Goal: Task Accomplishment & Management: Use online tool/utility

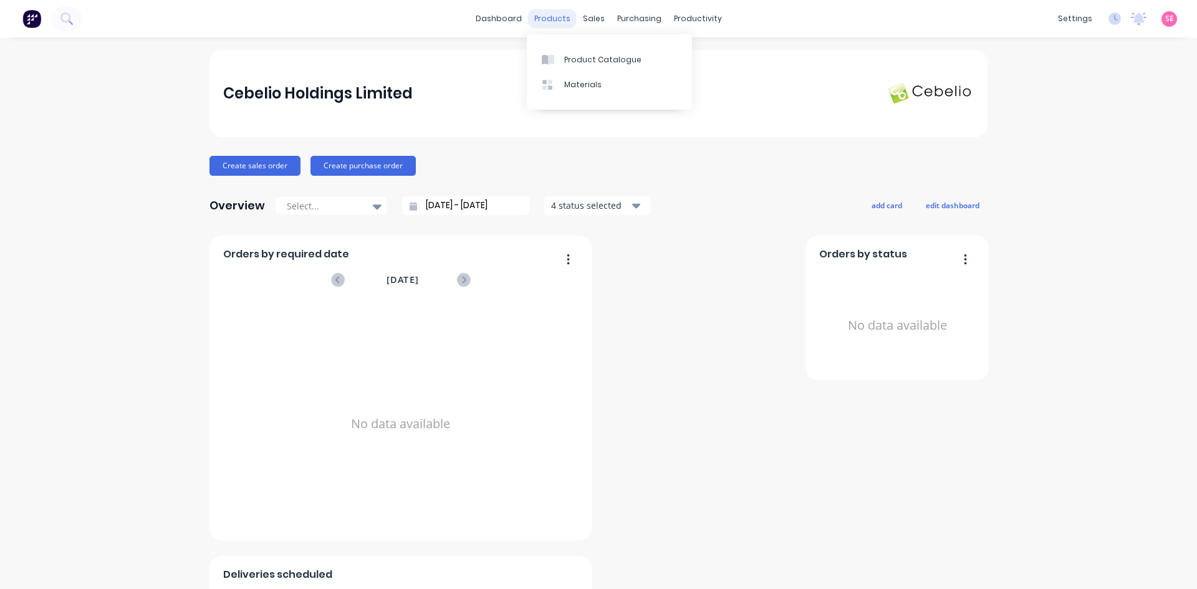
click at [550, 18] on div "products" at bounding box center [552, 18] width 49 height 19
click at [588, 64] on div "Product Catalogue" at bounding box center [602, 59] width 77 height 11
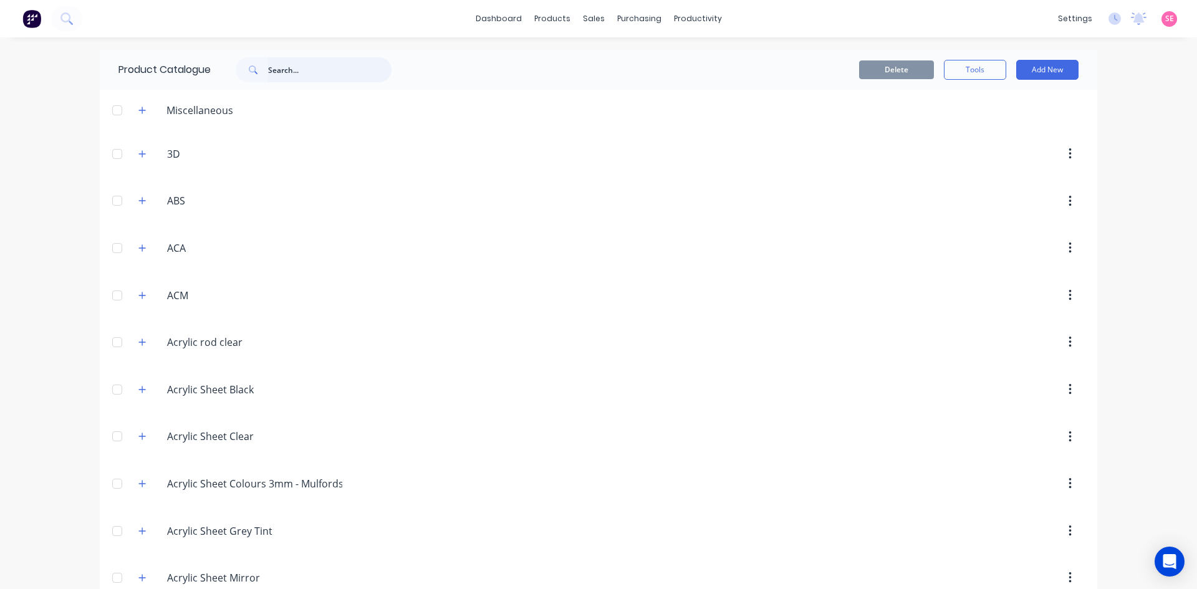
click at [304, 69] on input "text" at bounding box center [329, 69] width 123 height 25
click at [140, 201] on icon "button" at bounding box center [142, 201] width 7 height 7
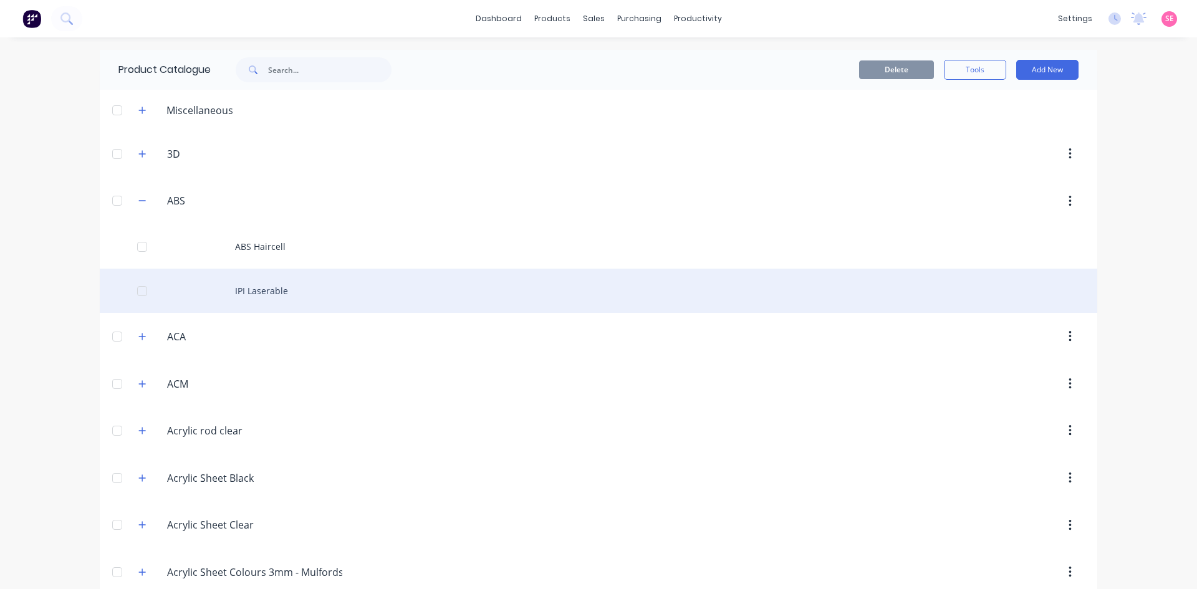
click at [269, 285] on div "IPI Laserable" at bounding box center [598, 291] width 997 height 44
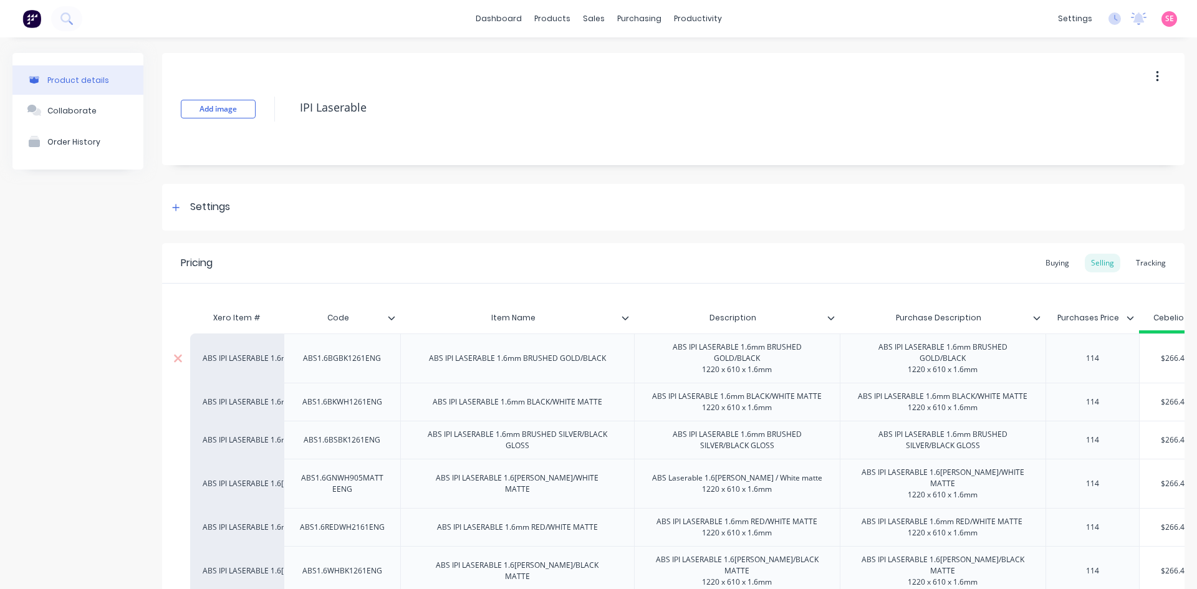
type textarea "x"
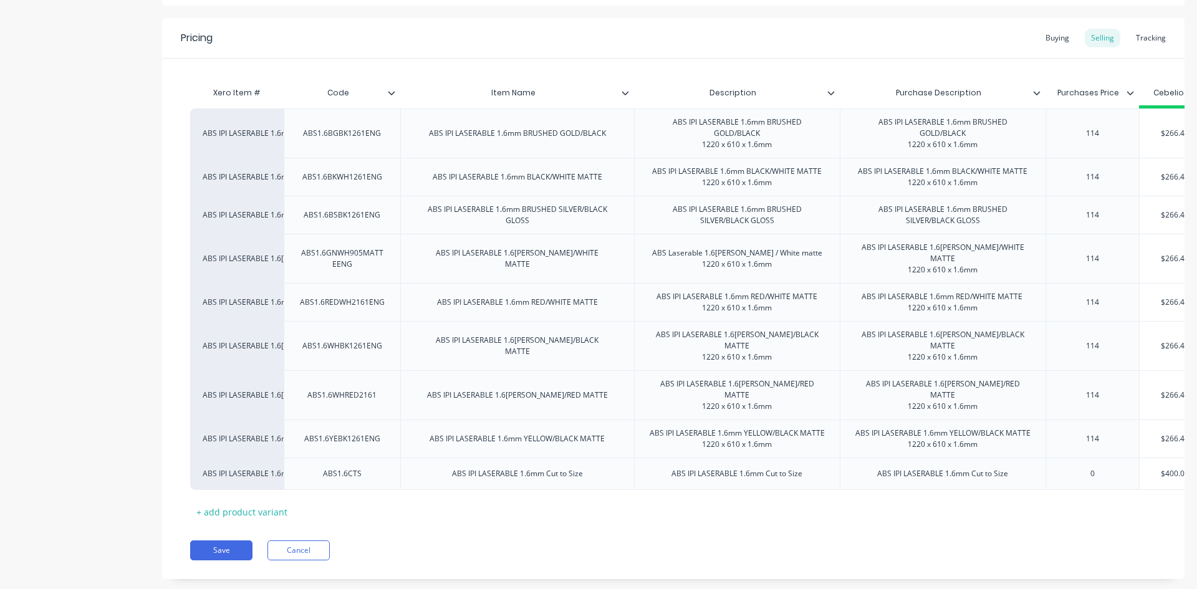
drag, startPoint x: 547, startPoint y: 487, endPoint x: 684, endPoint y: 487, distance: 137.1
click at [686, 487] on div "Xero Item # Code Item Name Description Purchase Description Purchases Price Ceb…" at bounding box center [673, 300] width 966 height 441
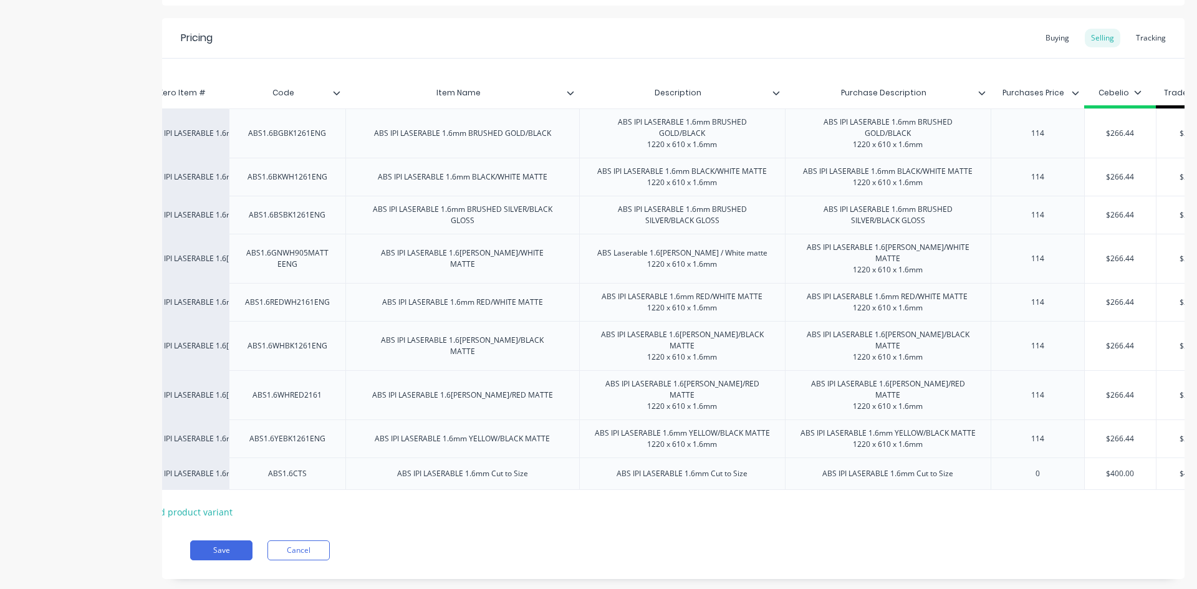
scroll to position [0, 110]
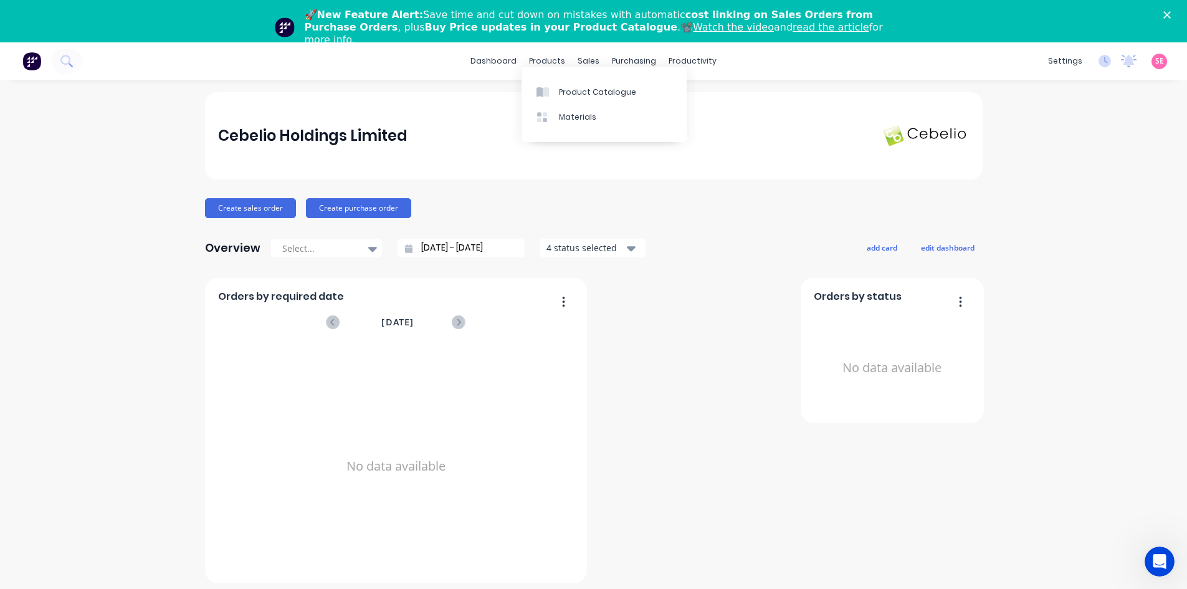
click at [553, 13] on div "🚀 New Feature Alert: Save time and cut down on mistakes with automatic cost lin…" at bounding box center [599, 27] width 588 height 37
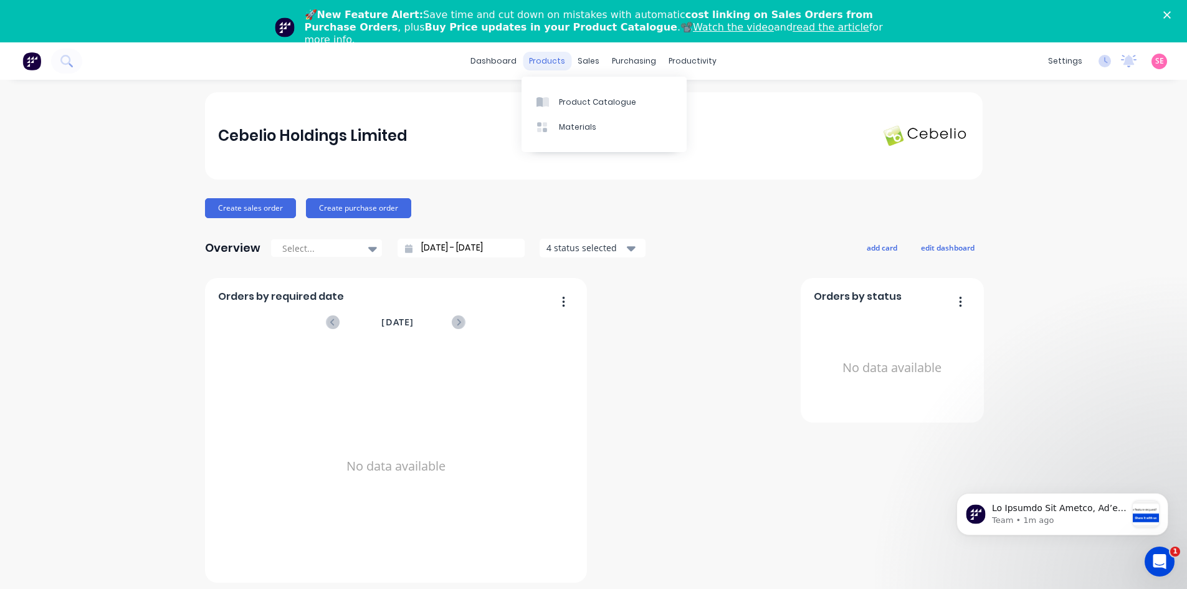
click at [541, 59] on div "products" at bounding box center [547, 61] width 49 height 19
click at [544, 62] on div "products" at bounding box center [547, 61] width 49 height 19
click at [583, 105] on div "Product Catalogue" at bounding box center [597, 102] width 77 height 11
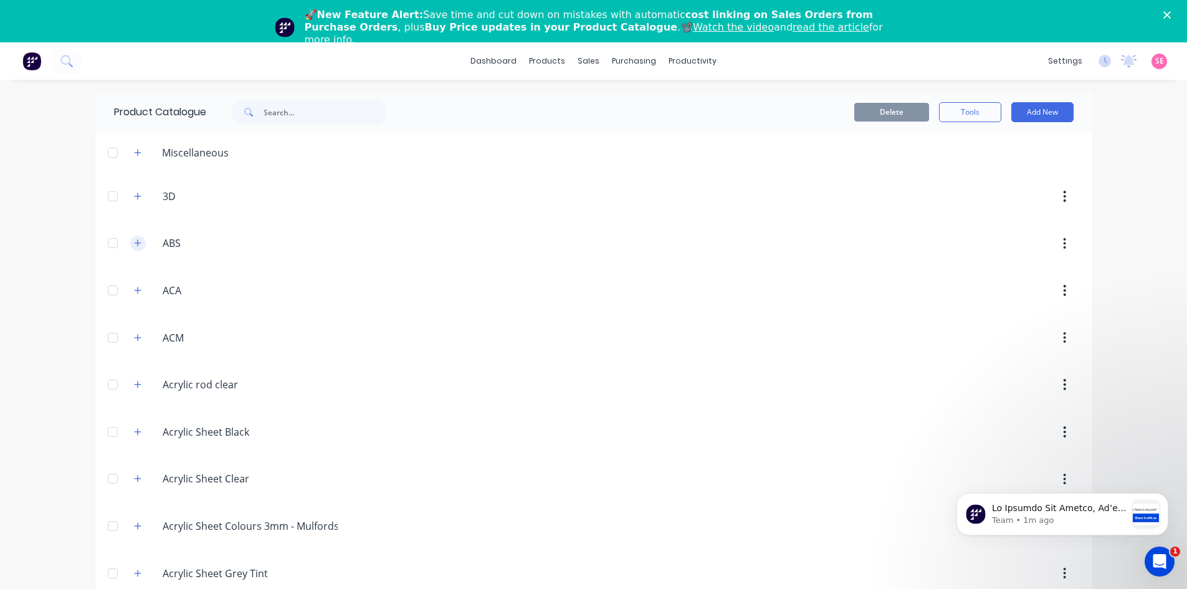
click at [134, 239] on icon "button" at bounding box center [137, 243] width 7 height 9
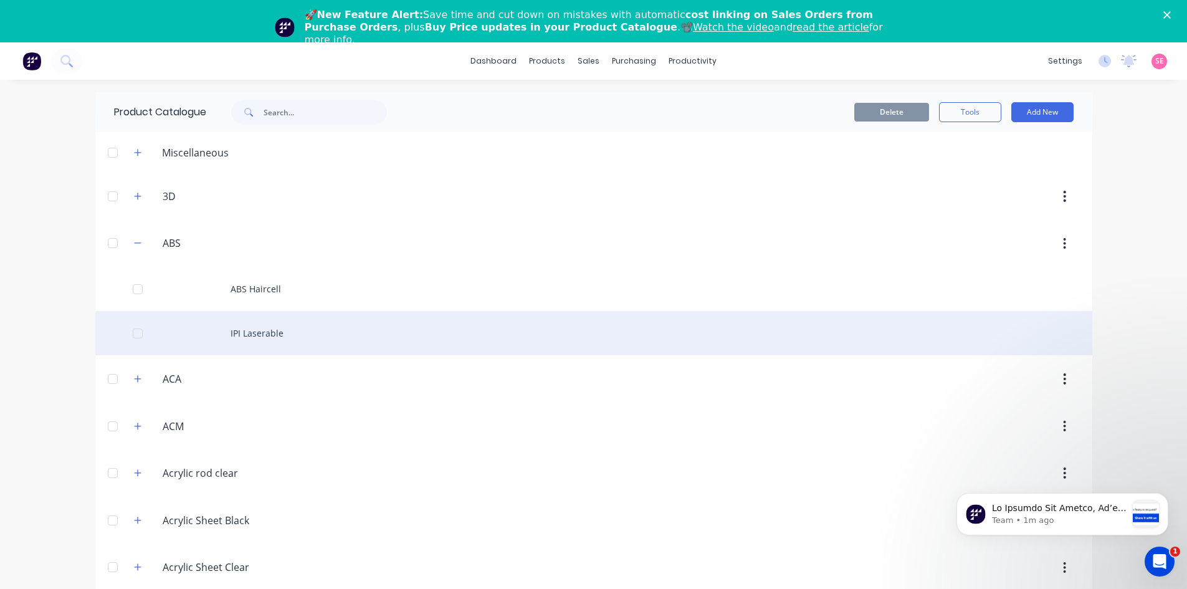
click at [264, 331] on div "IPI Laserable" at bounding box center [593, 333] width 997 height 44
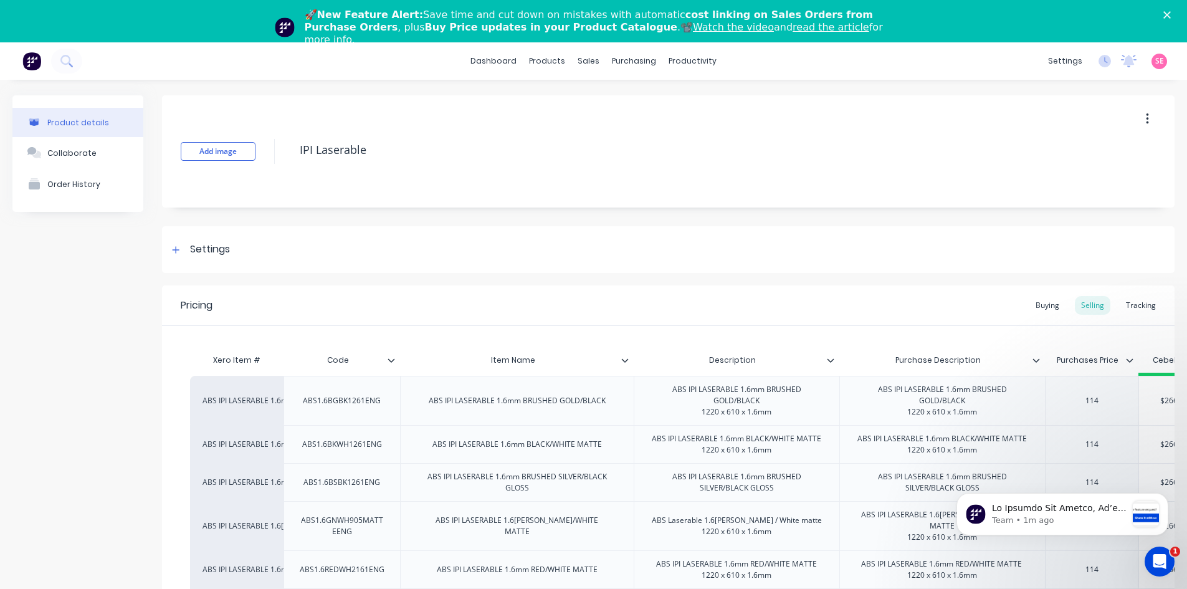
type textarea "x"
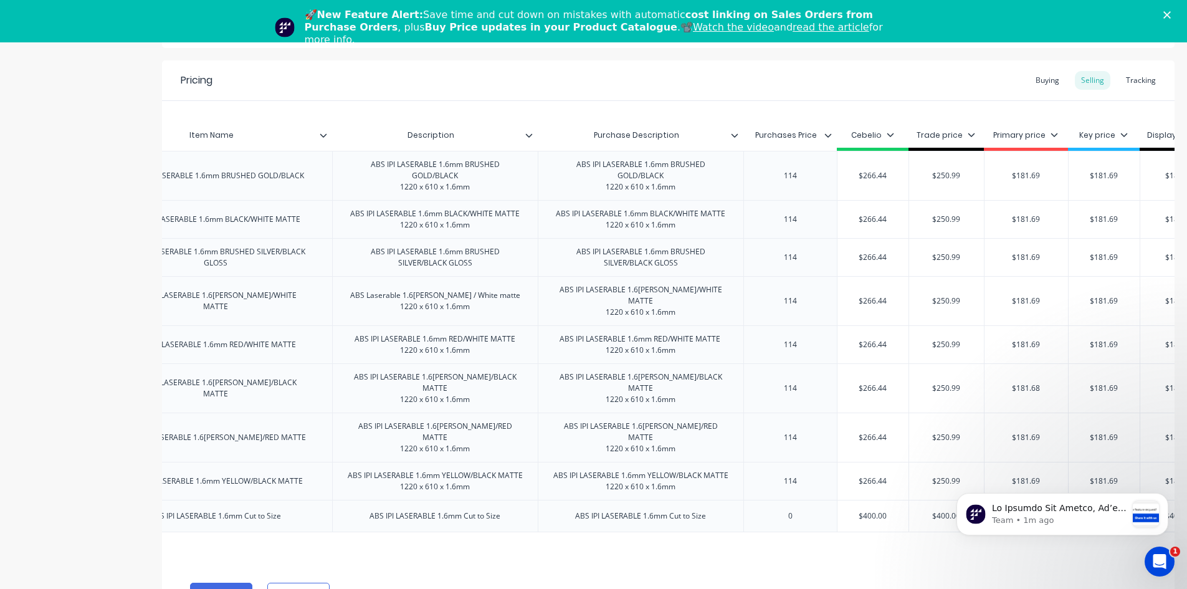
scroll to position [0, 356]
